Goal: Transaction & Acquisition: Purchase product/service

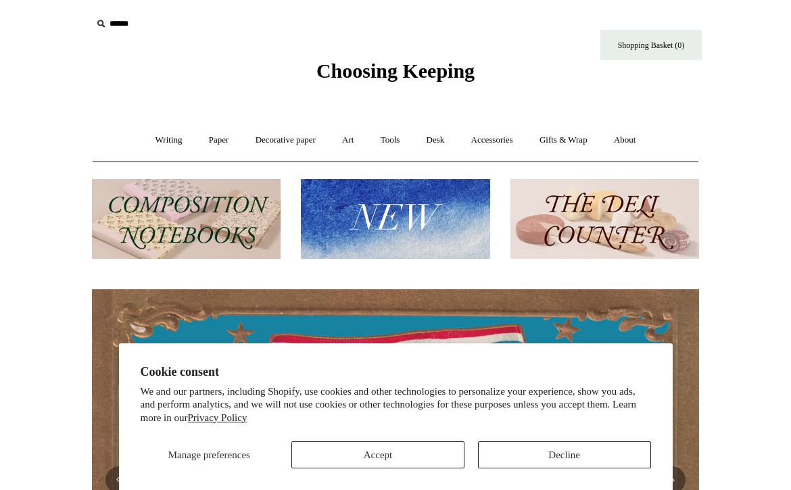
click at [519, 450] on button "Decline" at bounding box center [564, 455] width 173 height 27
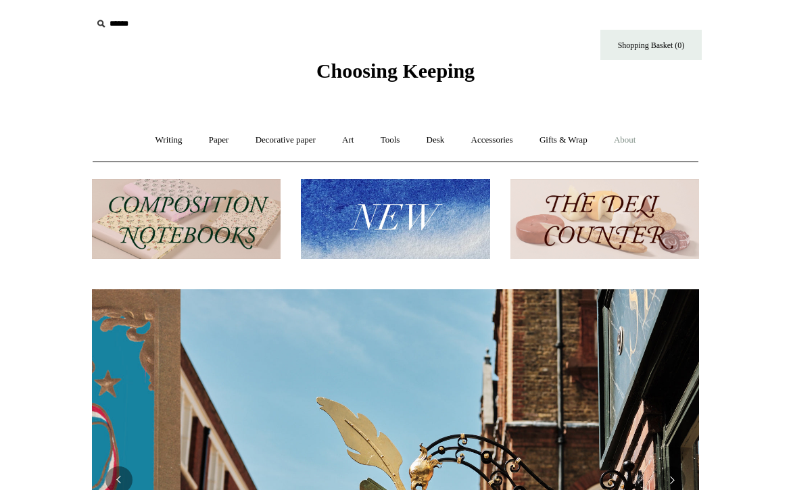
click at [631, 139] on link "About +" at bounding box center [625, 140] width 47 height 36
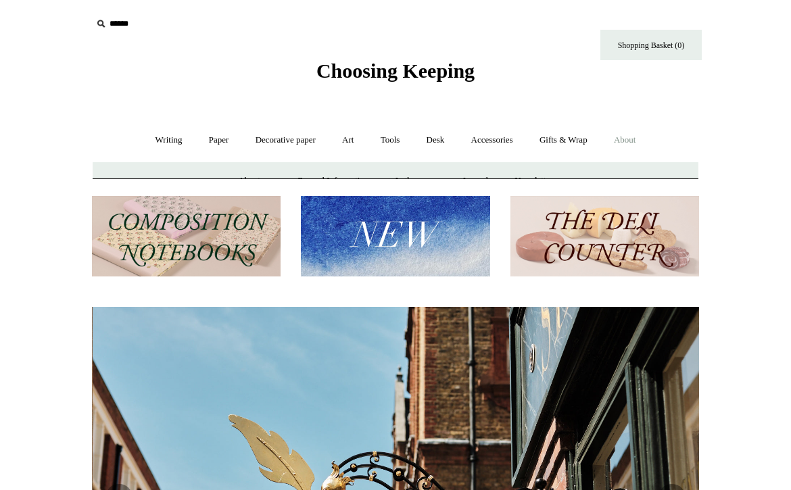
scroll to position [0, 607]
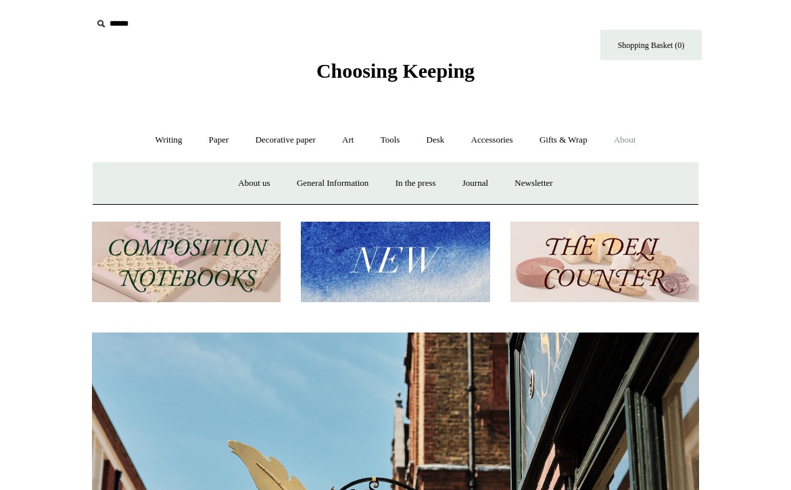
click at [642, 139] on link "About -" at bounding box center [625, 140] width 47 height 36
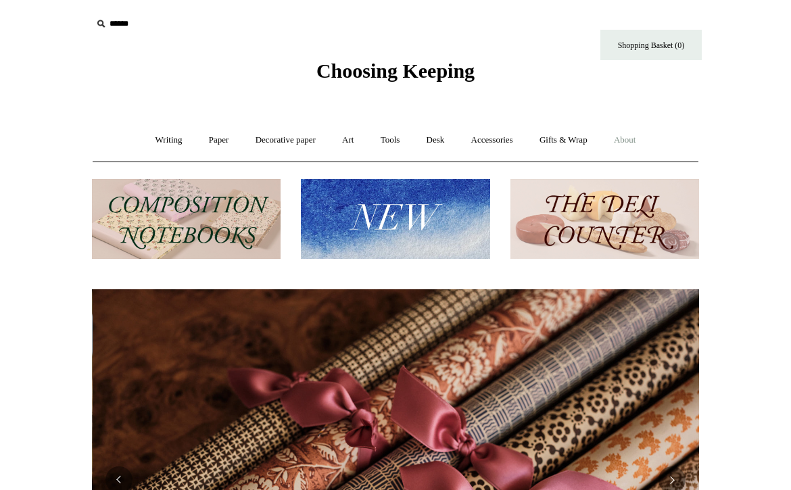
scroll to position [0, 1214]
click at [642, 139] on link "About +" at bounding box center [625, 140] width 47 height 36
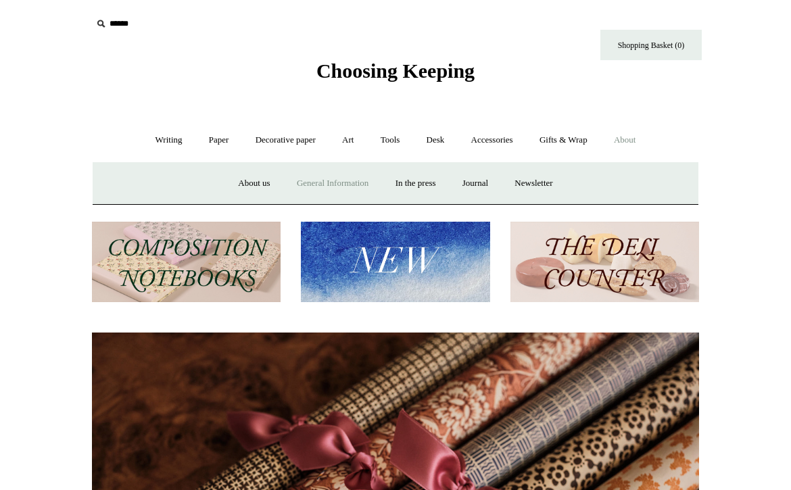
click at [313, 185] on link "General Information" at bounding box center [333, 184] width 96 height 36
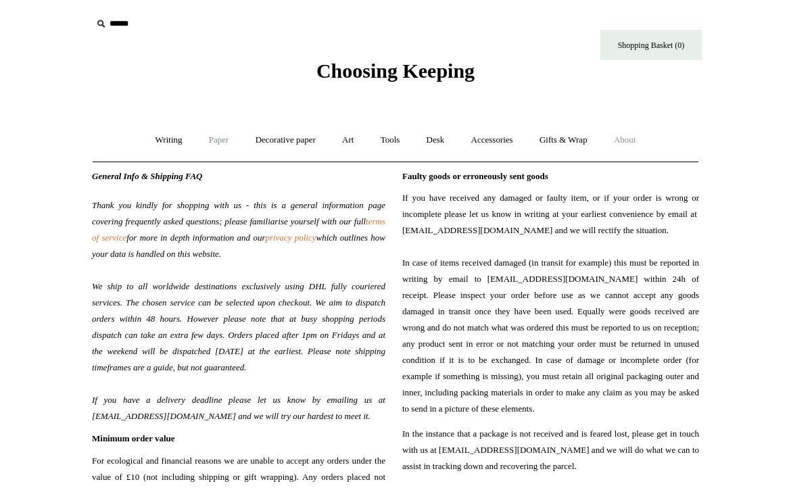
click at [212, 143] on link "Paper +" at bounding box center [219, 140] width 45 height 36
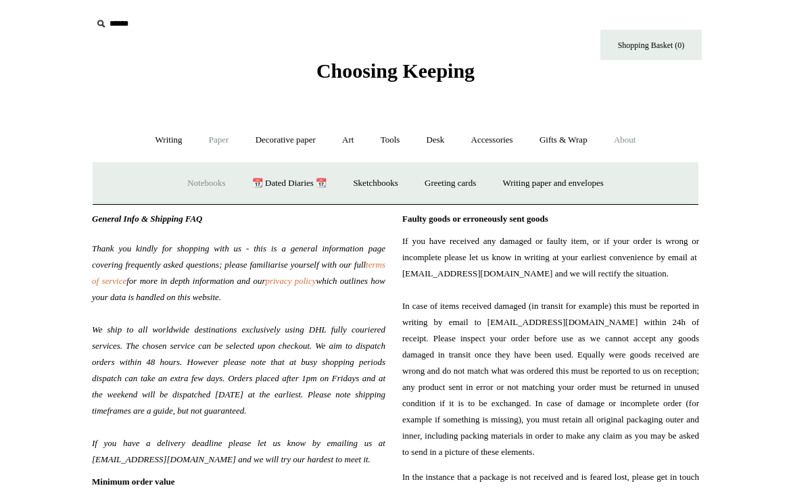
click at [204, 187] on link "Notebooks +" at bounding box center [206, 184] width 62 height 36
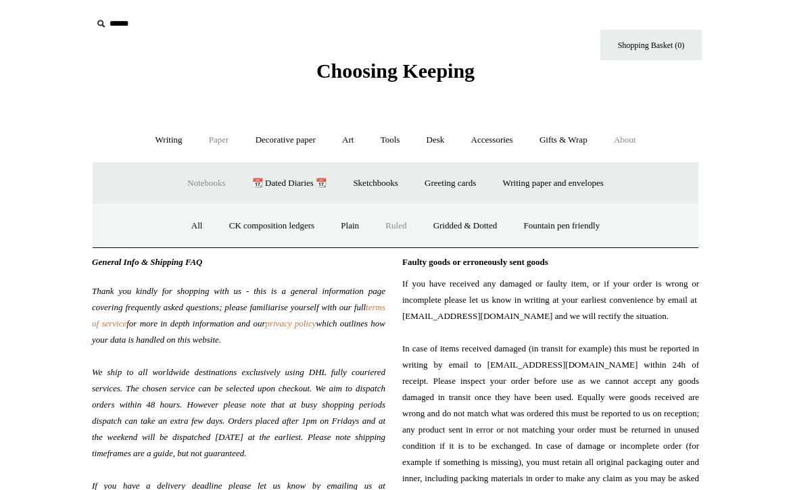
click at [400, 229] on link "Ruled" at bounding box center [395, 226] width 45 height 36
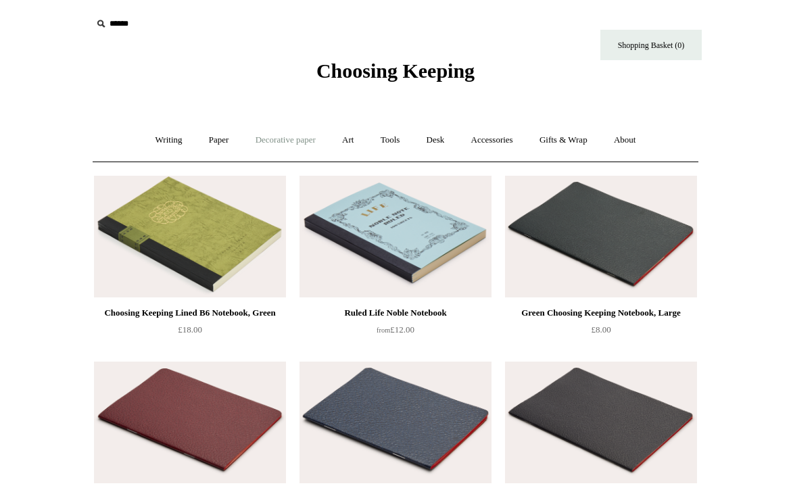
click at [277, 143] on link "Decorative paper +" at bounding box center [285, 140] width 85 height 36
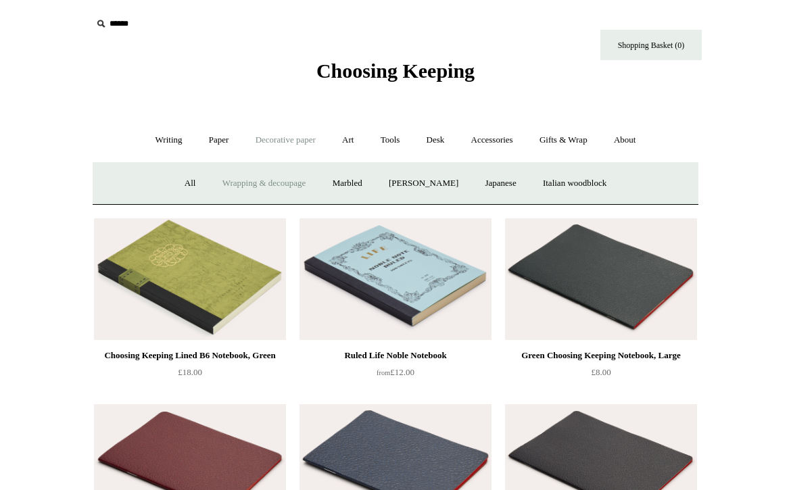
click at [256, 188] on link "Wrapping & decoupage" at bounding box center [264, 184] width 108 height 36
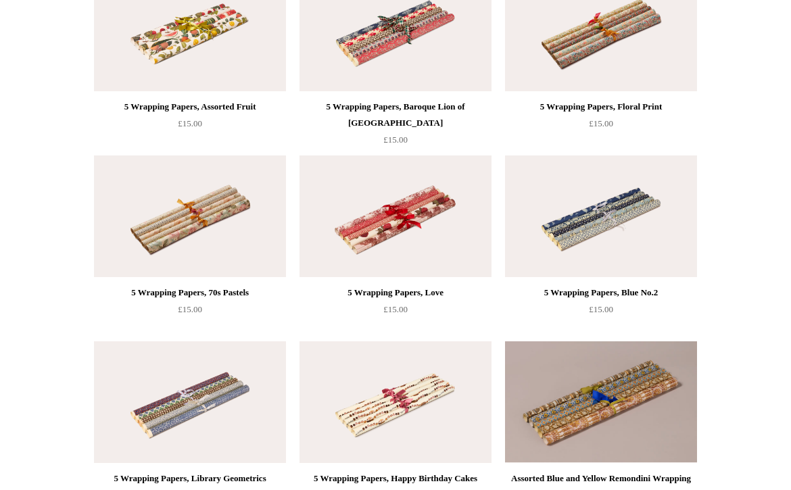
scroll to position [769, 0]
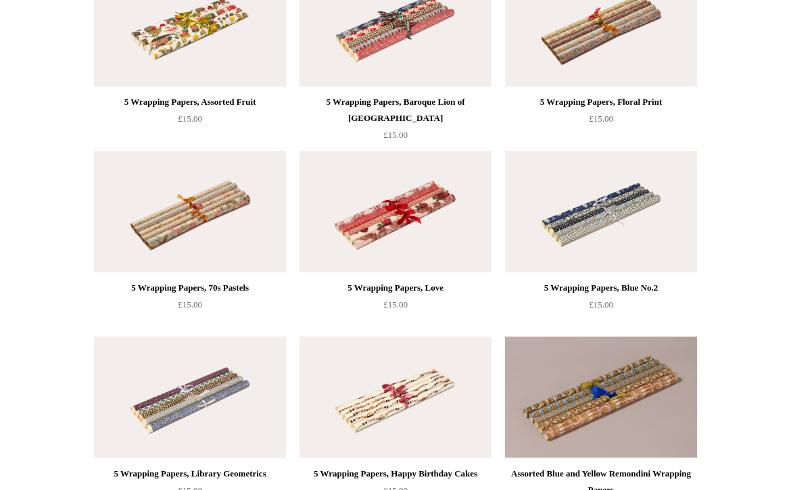
click at [408, 394] on img at bounding box center [396, 398] width 192 height 122
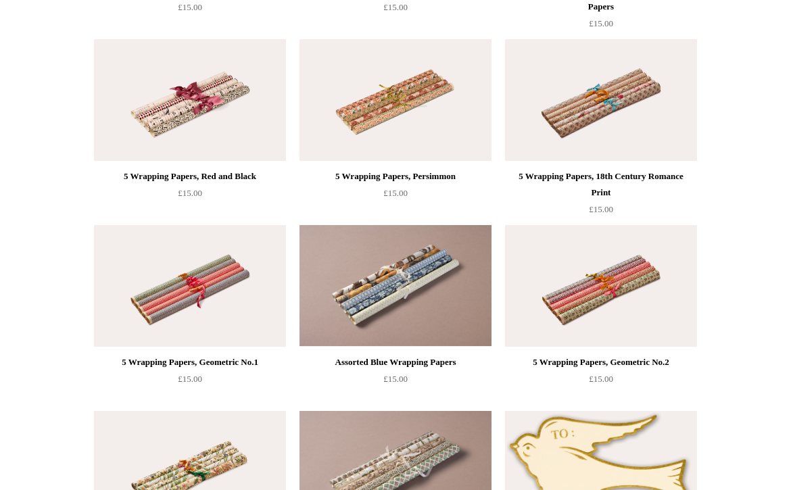
scroll to position [1254, 0]
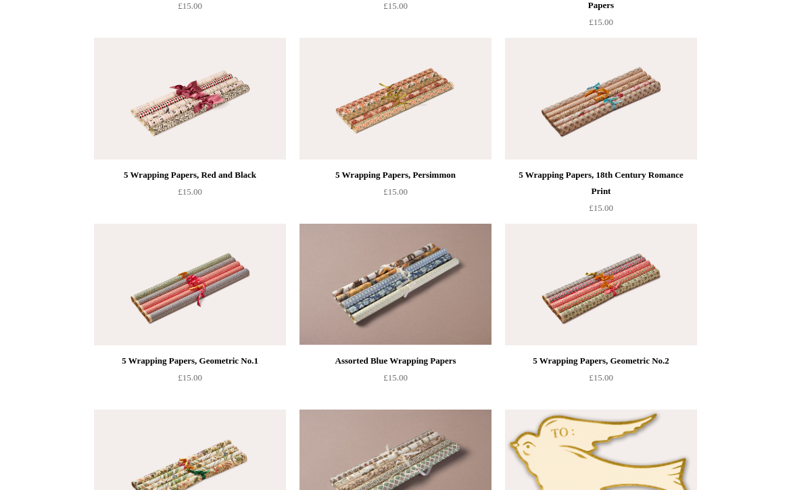
click at [425, 283] on img at bounding box center [396, 285] width 192 height 122
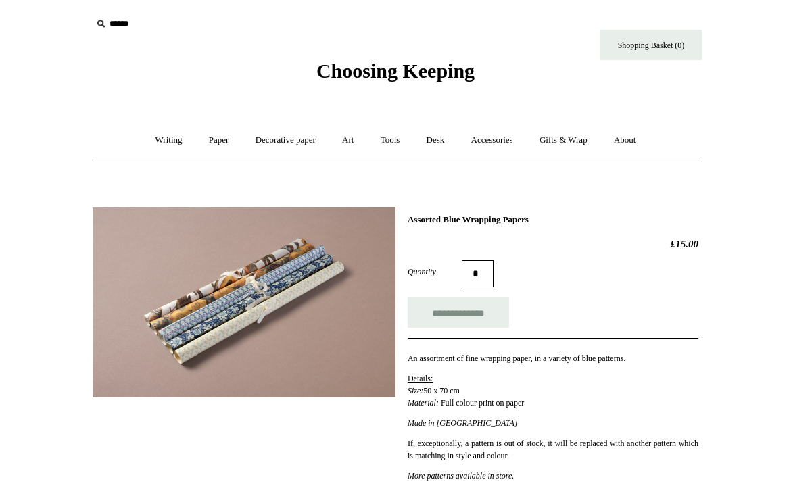
click at [236, 288] on img at bounding box center [244, 303] width 303 height 190
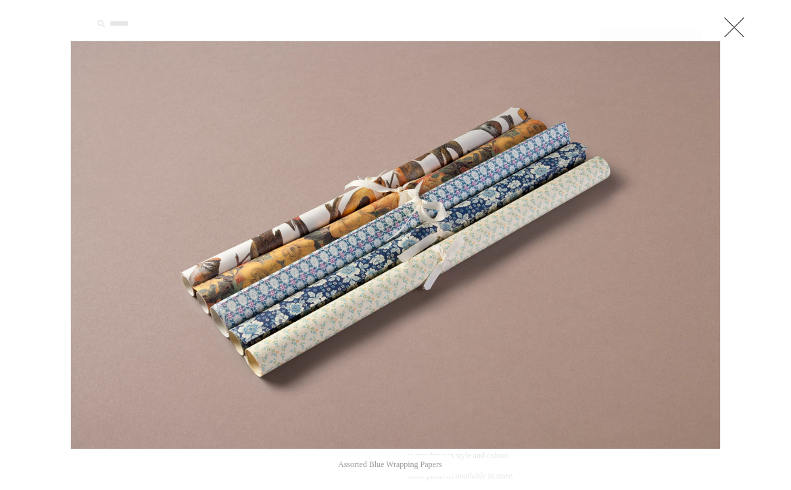
click at [733, 30] on link at bounding box center [734, 27] width 27 height 27
